Goal: Task Accomplishment & Management: Use online tool/utility

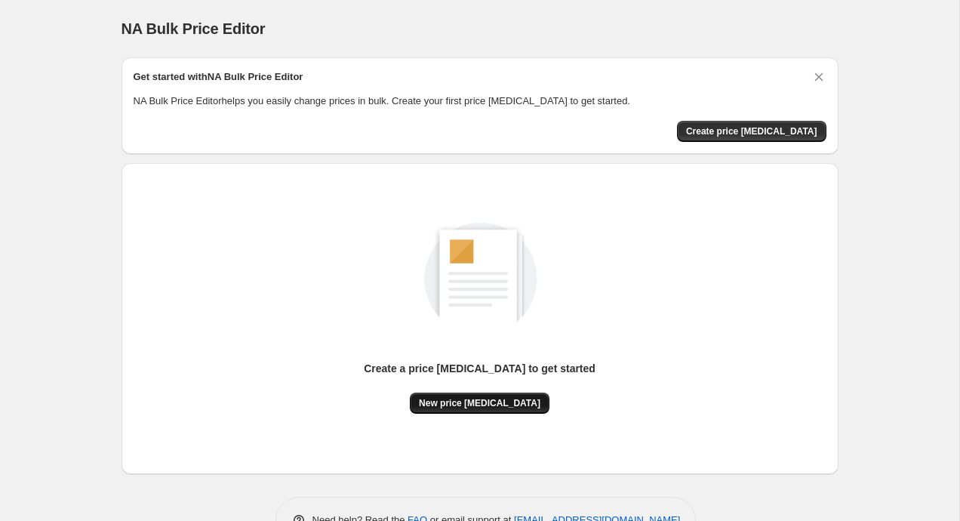
click at [470, 405] on span "New price [MEDICAL_DATA]" at bounding box center [480, 403] width 122 height 12
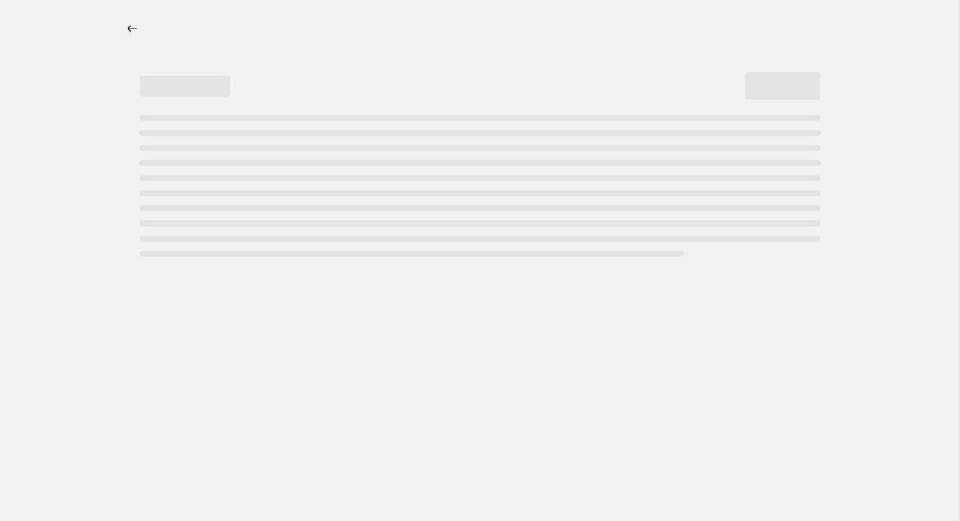
select select "percentage"
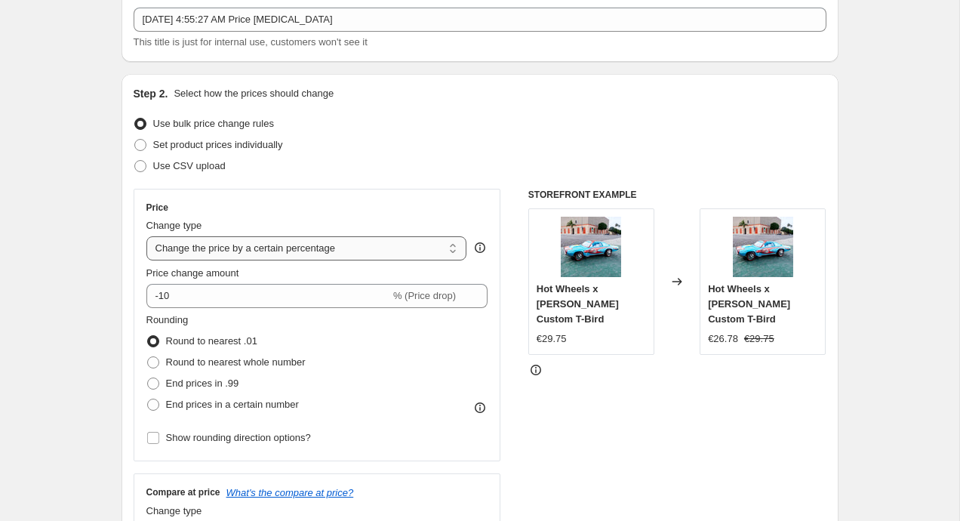
scroll to position [110, 0]
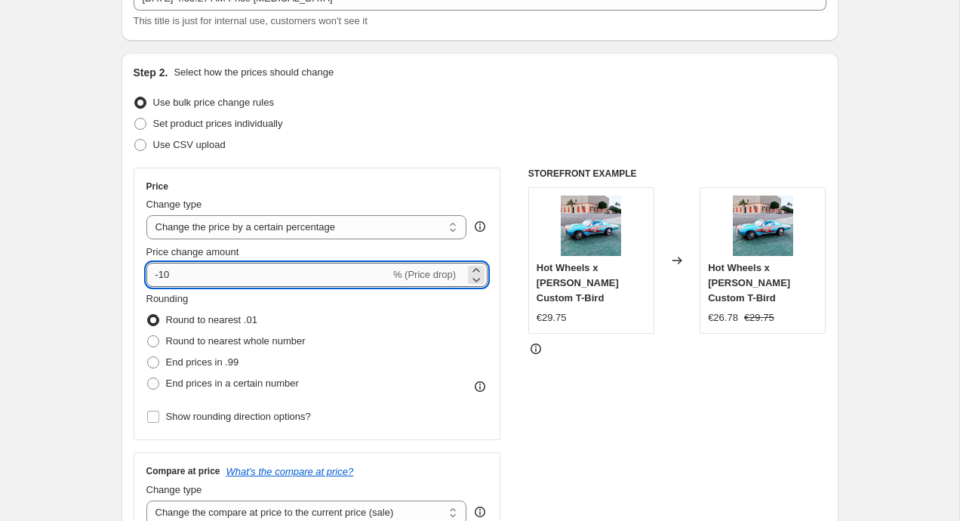
click at [272, 279] on input "-10" at bounding box center [268, 275] width 244 height 24
type input "-1"
type input "-30"
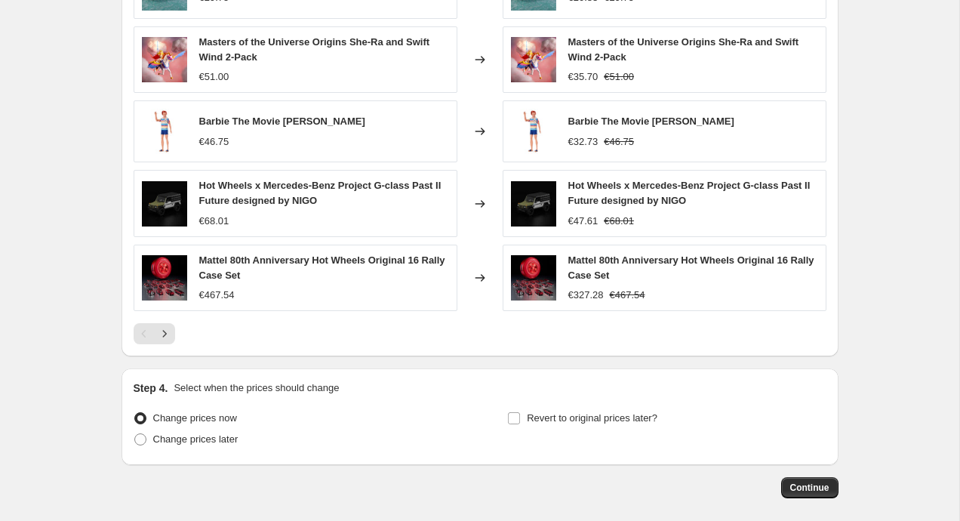
scroll to position [1002, 0]
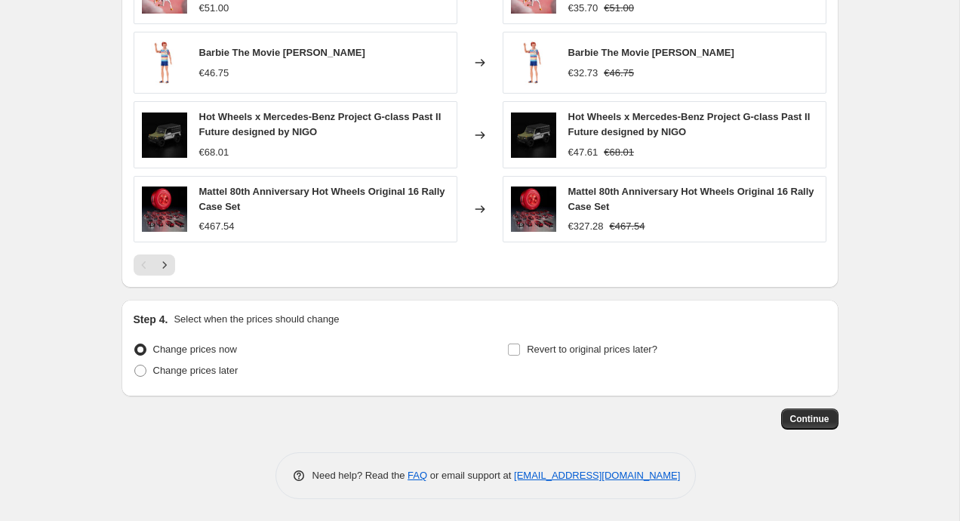
click at [805, 423] on span "Continue" at bounding box center [809, 419] width 39 height 12
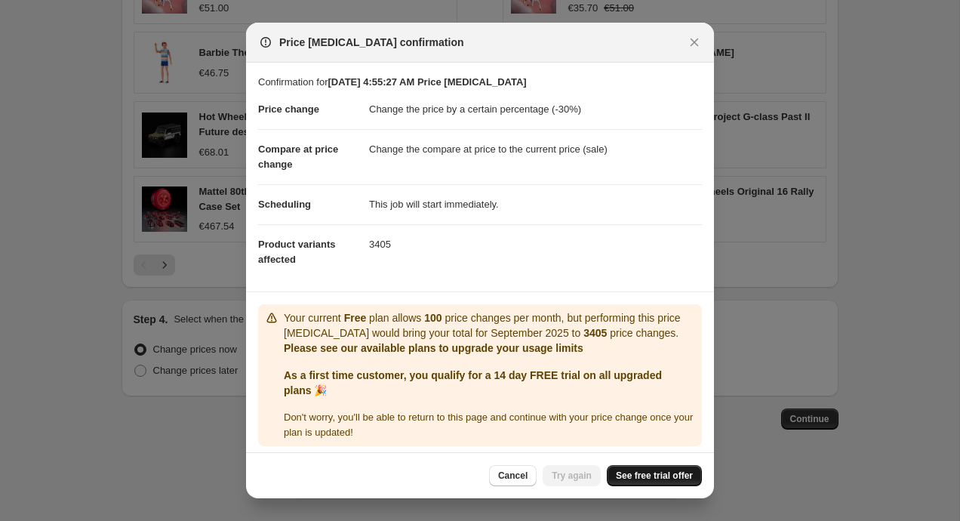
click at [621, 474] on span "See free trial offer" at bounding box center [654, 476] width 77 height 12
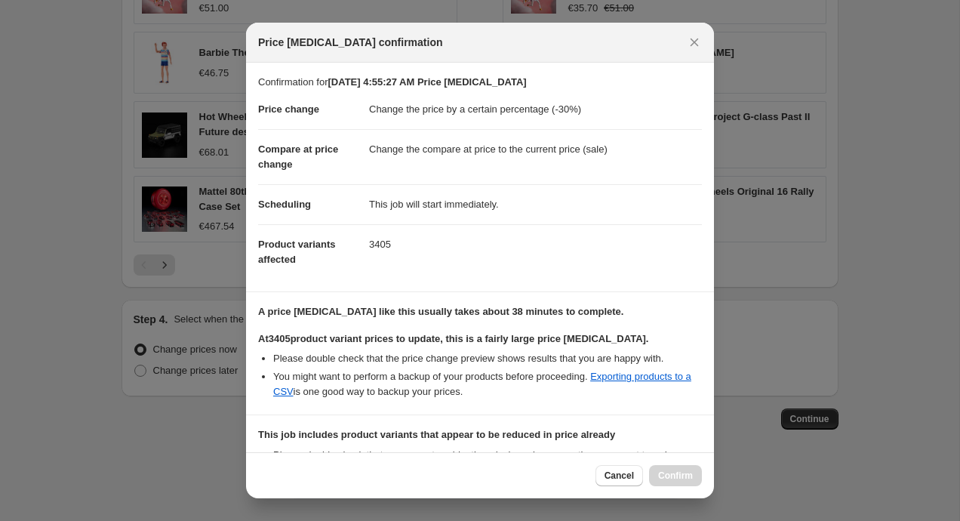
scroll to position [198, 0]
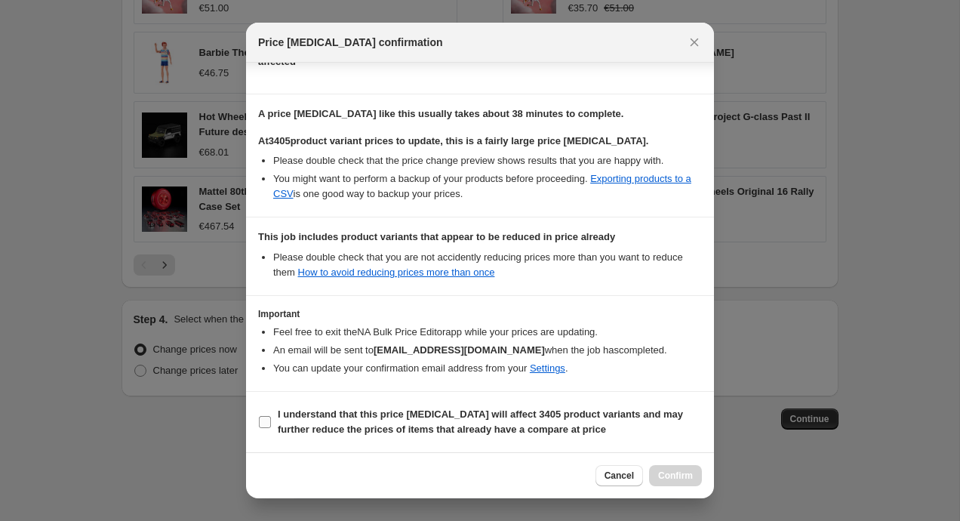
click at [380, 422] on span "I understand that this price change job will affect 3405 product variants and m…" at bounding box center [490, 422] width 424 height 30
click at [271, 422] on input "I understand that this price change job will affect 3405 product variants and m…" at bounding box center [265, 422] width 12 height 12
checkbox input "true"
click at [668, 477] on span "Confirm" at bounding box center [675, 476] width 35 height 12
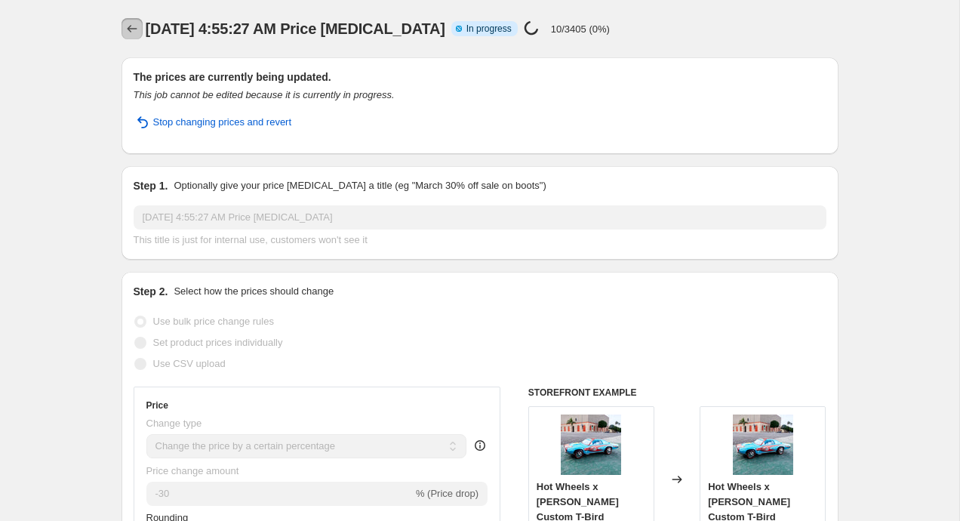
click at [129, 31] on icon "Price change jobs" at bounding box center [132, 29] width 10 height 8
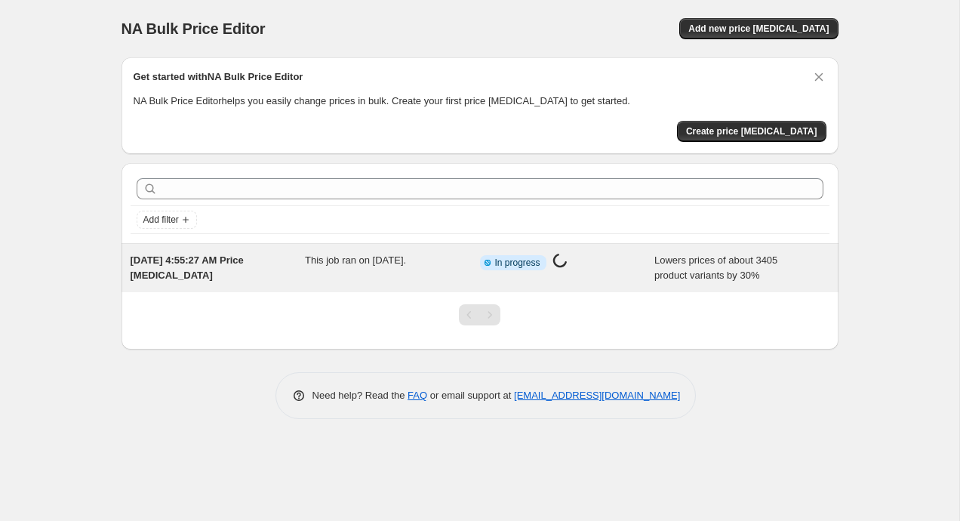
click at [343, 272] on div "This job ran on [DATE]." at bounding box center [392, 268] width 175 height 30
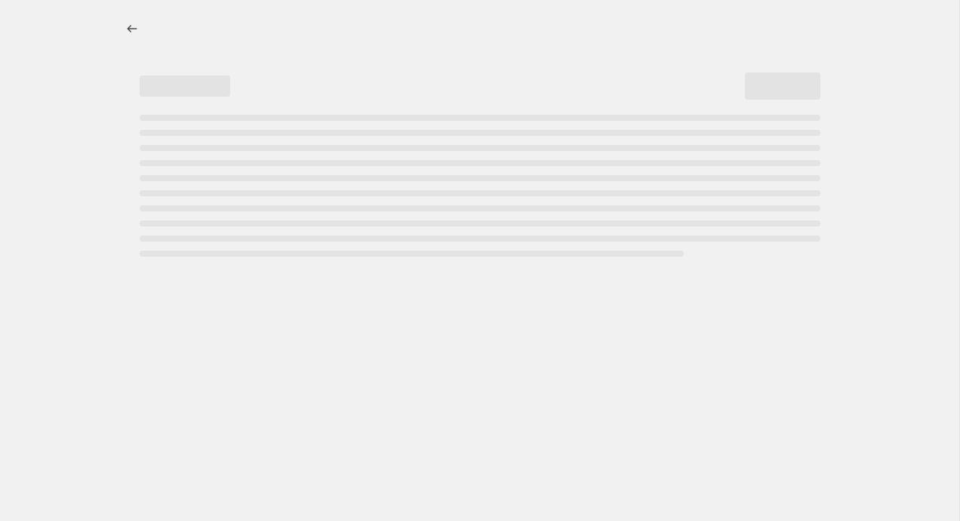
select select "percentage"
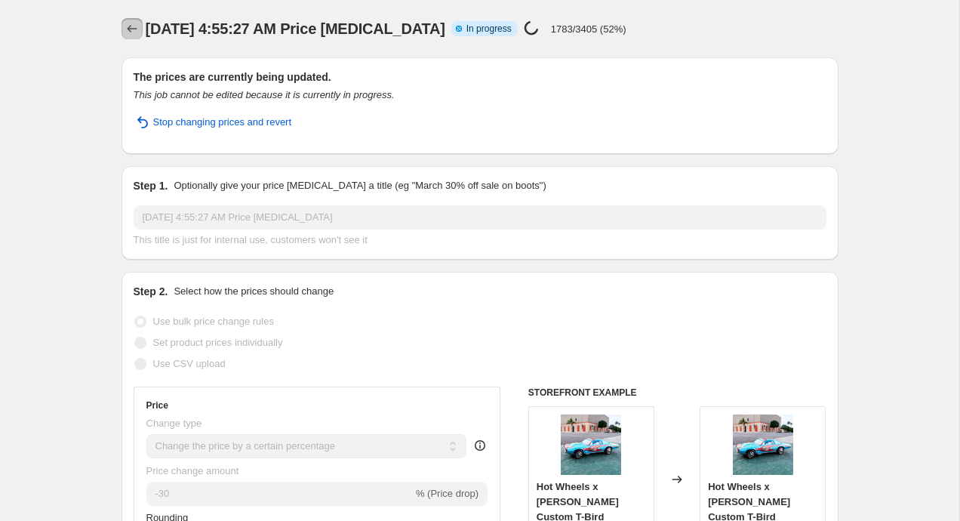
click at [139, 32] on button "Price change jobs" at bounding box center [132, 28] width 21 height 21
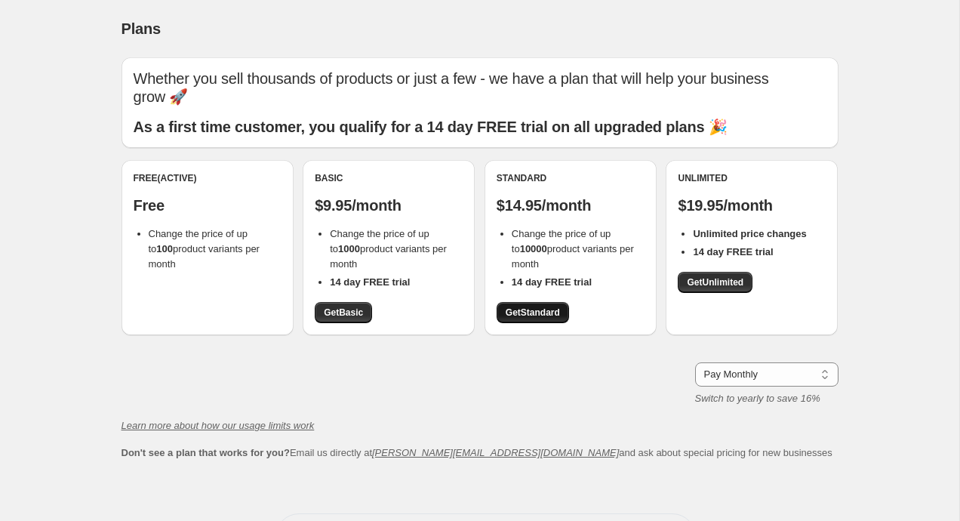
click at [540, 302] on link "Get Standard" at bounding box center [533, 312] width 72 height 21
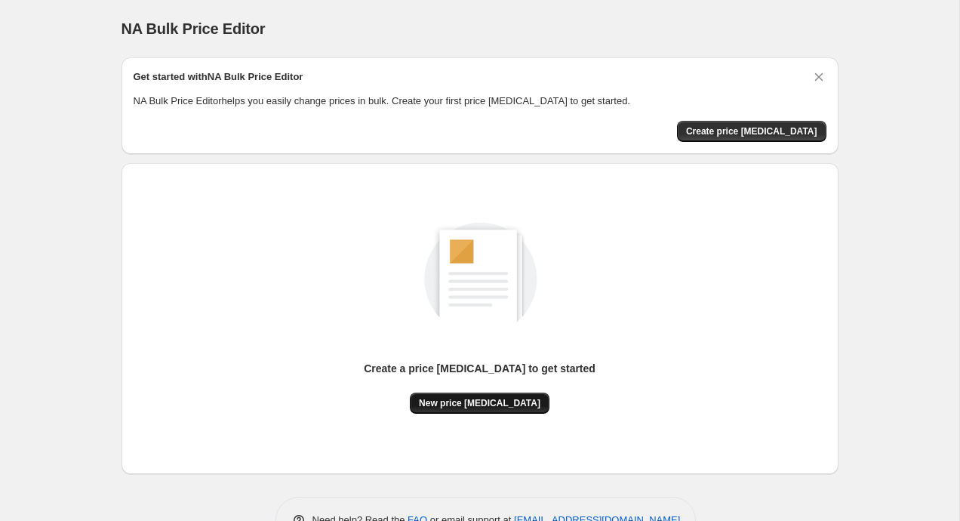
click at [450, 408] on span "New price [MEDICAL_DATA]" at bounding box center [480, 403] width 122 height 12
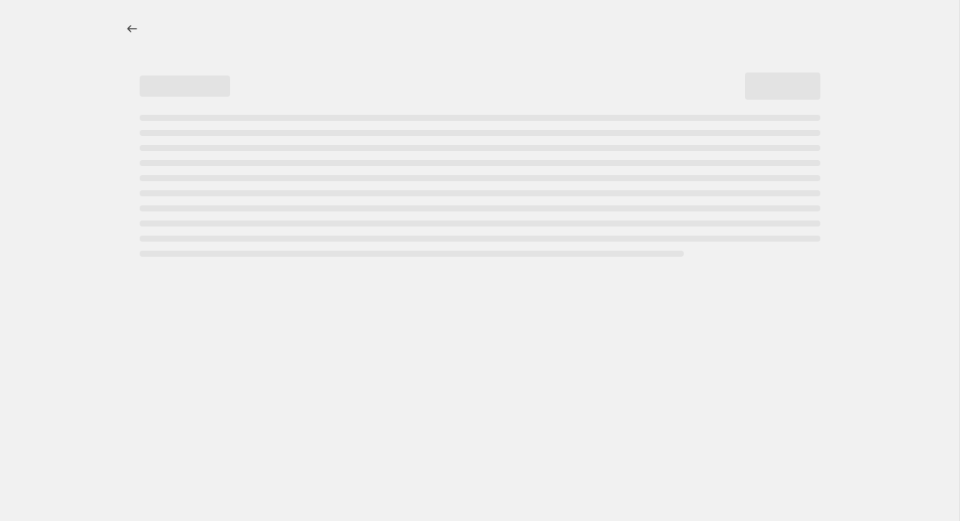
select select "percentage"
